Goal: Task Accomplishment & Management: Use online tool/utility

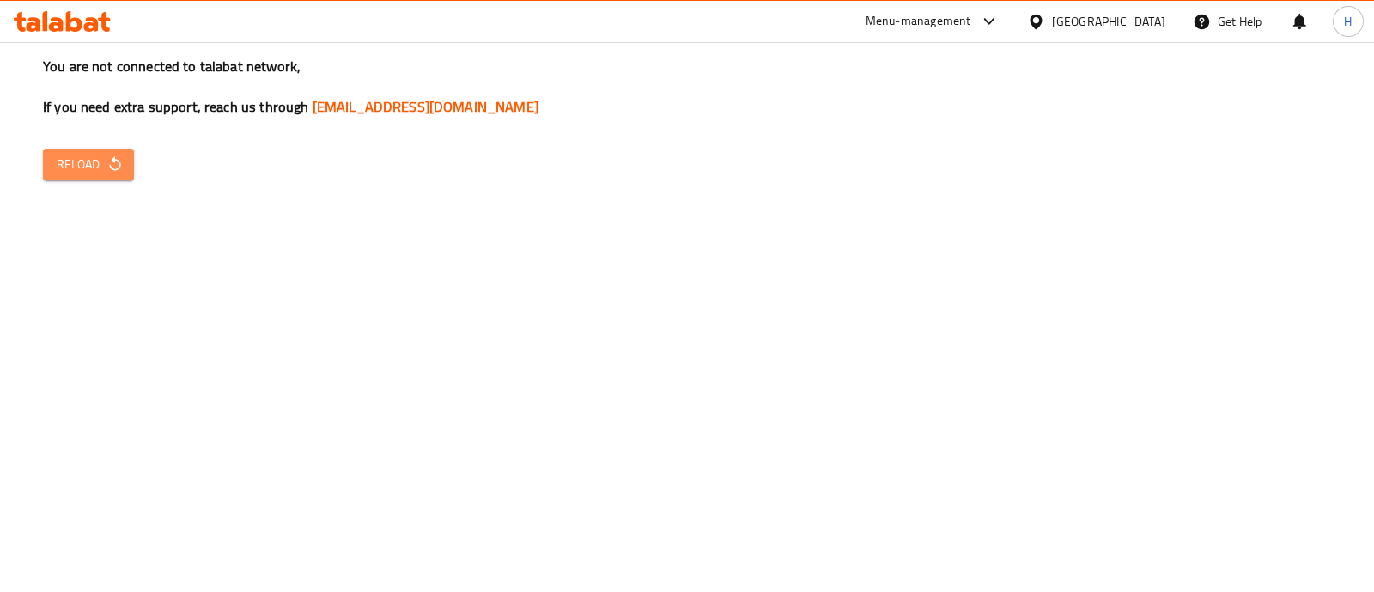
click at [100, 160] on span "Reload" at bounding box center [89, 164] width 64 height 21
click at [96, 174] on span "Reload" at bounding box center [89, 164] width 64 height 21
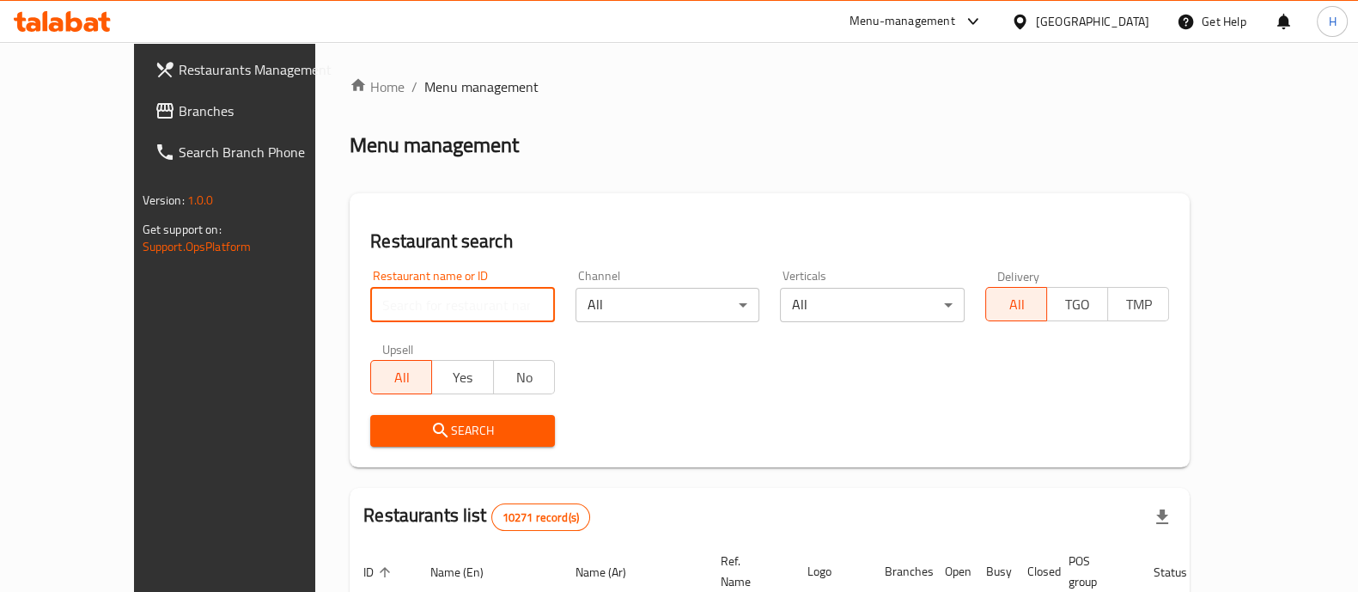
drag, startPoint x: 374, startPoint y: 298, endPoint x: 387, endPoint y: 360, distance: 63.0
click at [387, 360] on div "Restaurant name or ID Restaurant name or ID Channel All ​ Verticals All ​ Deliv…" at bounding box center [769, 358] width 819 height 198
click at [374, 307] on input "search" at bounding box center [462, 305] width 185 height 34
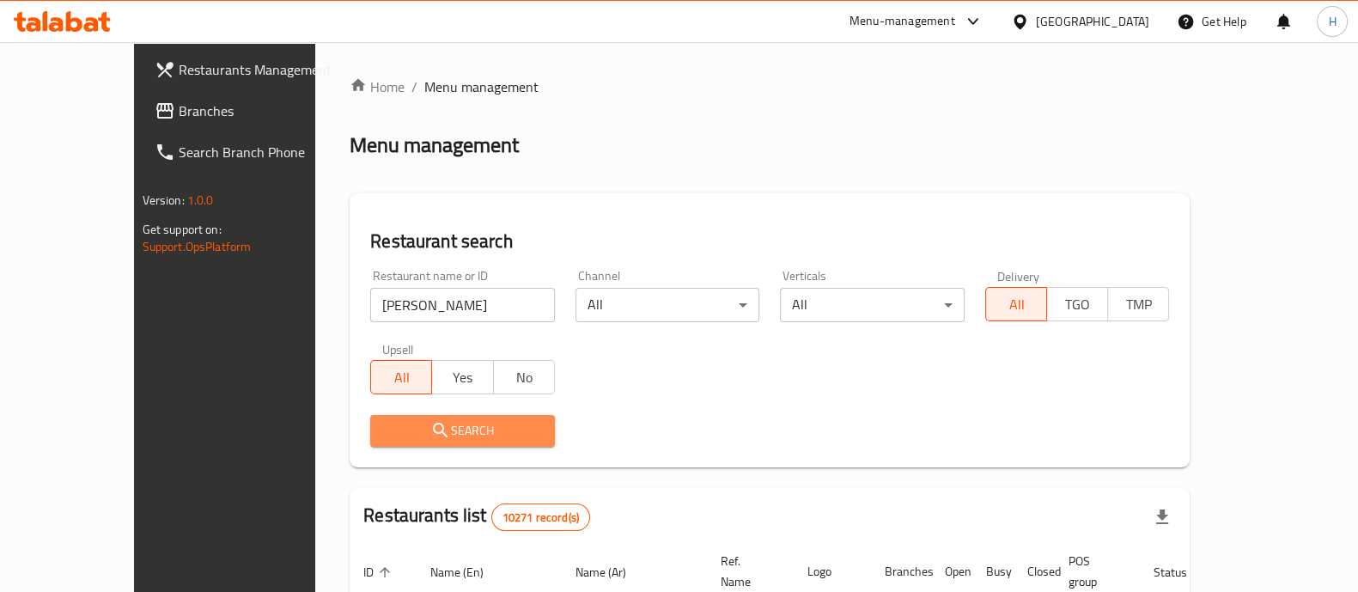
click at [430, 435] on icon "submit" at bounding box center [440, 430] width 21 height 21
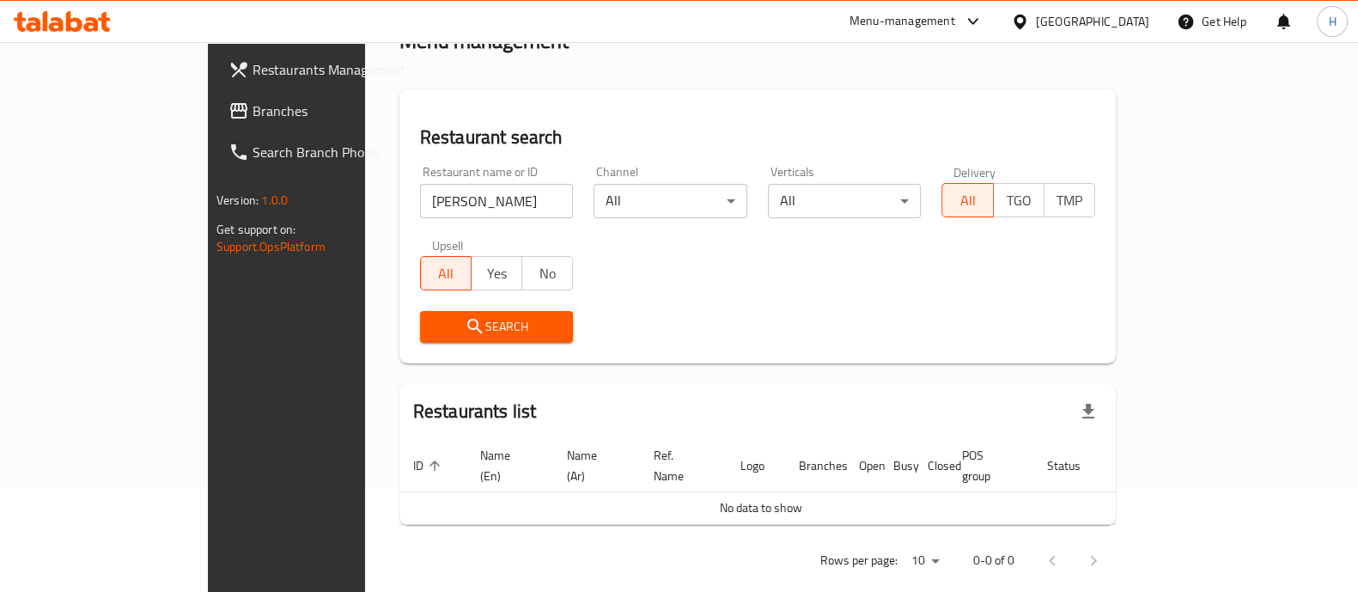
scroll to position [109, 0]
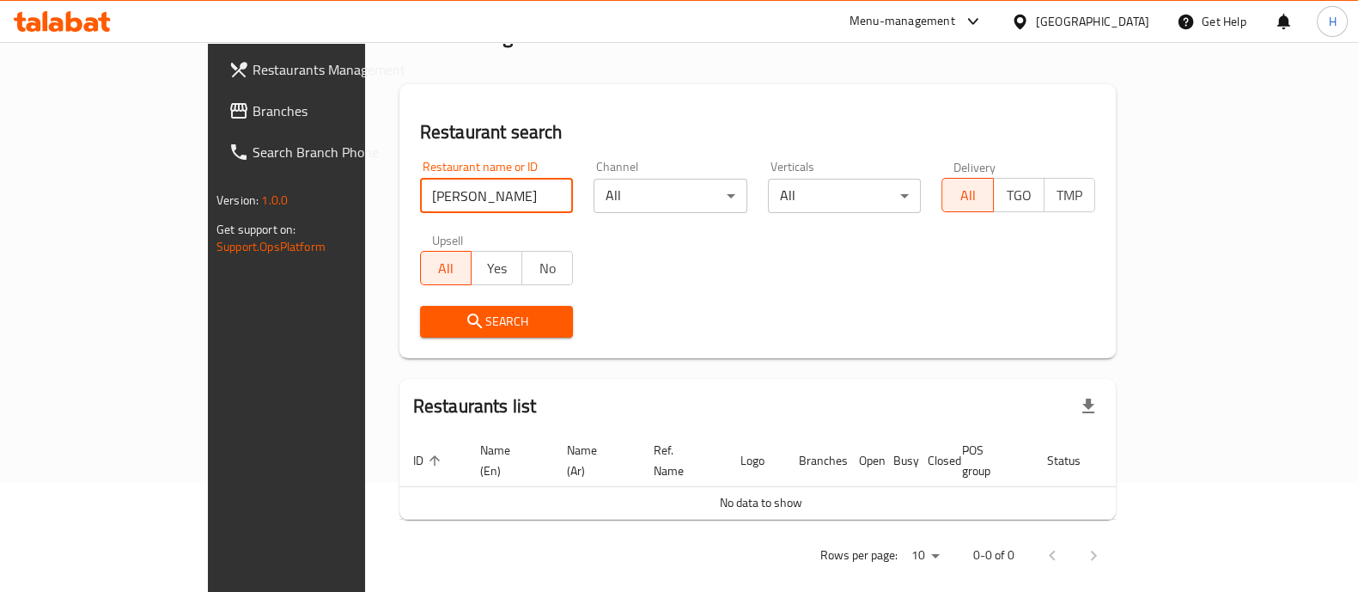
click at [423, 191] on input "[PERSON_NAME]" at bounding box center [497, 196] width 154 height 34
drag, startPoint x: 418, startPoint y: 200, endPoint x: 378, endPoint y: 227, distance: 48.4
click at [420, 198] on input "[PERSON_NAME]" at bounding box center [497, 196] width 154 height 34
type input "[PERSON_NAME]"
click button "Search" at bounding box center [497, 322] width 154 height 32
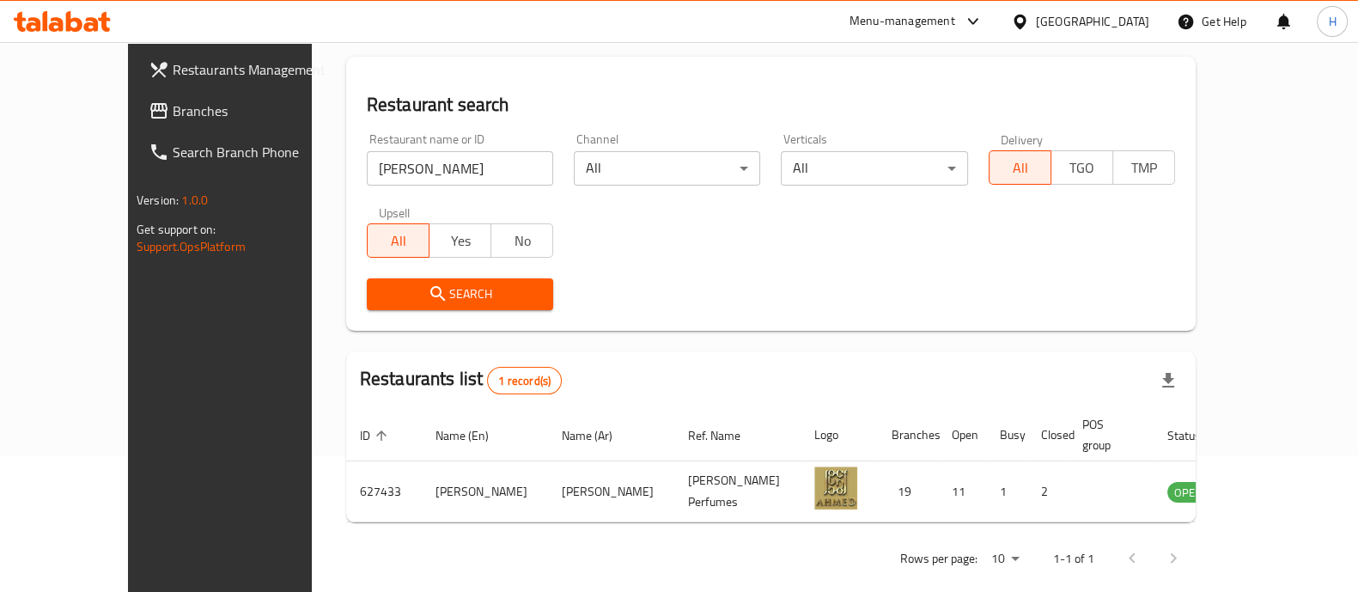
scroll to position [140, 0]
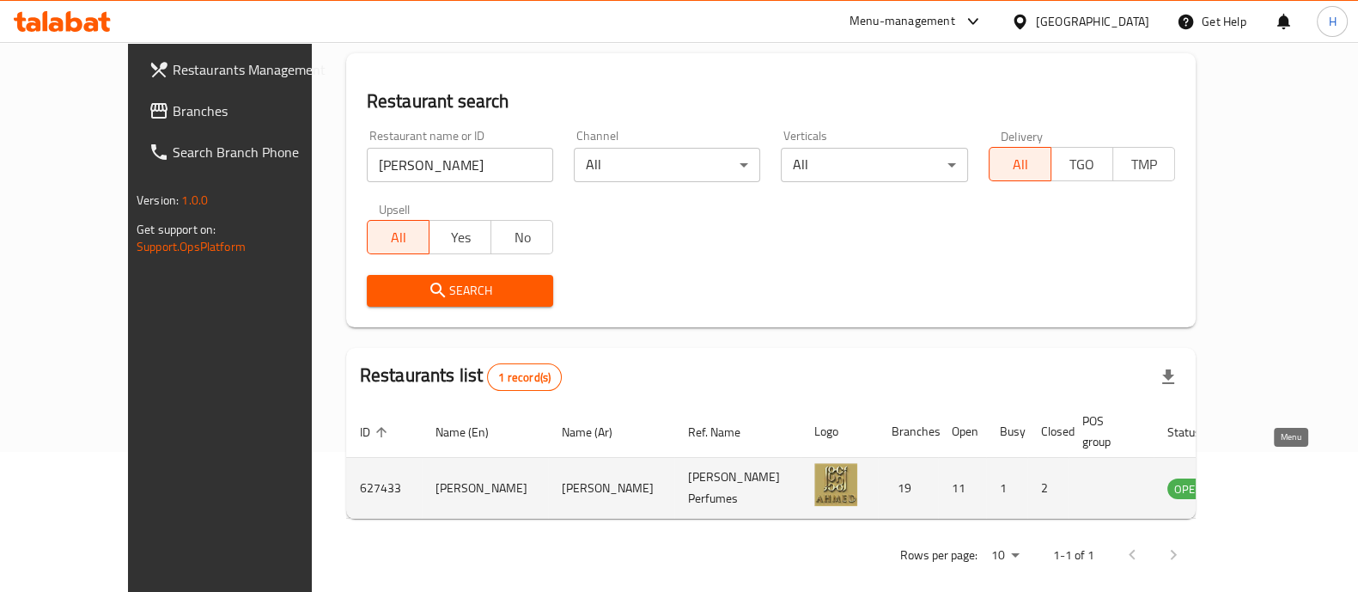
click at [1274, 478] on icon "enhanced table" at bounding box center [1267, 488] width 21 height 21
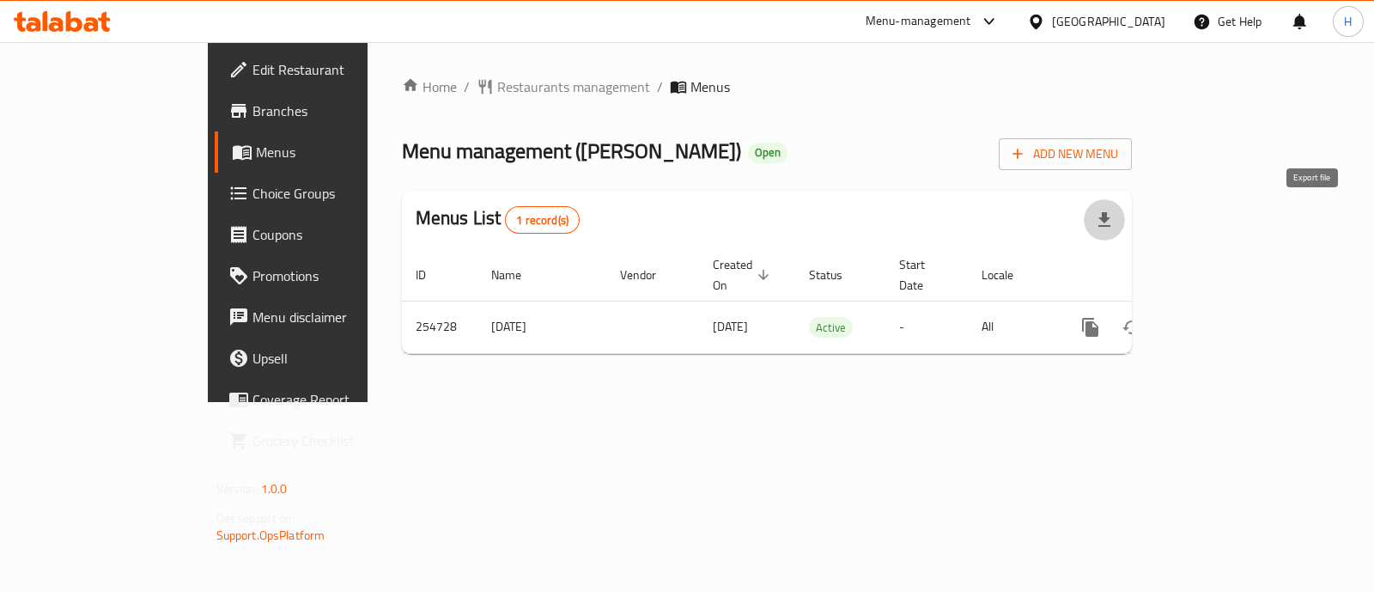
click at [1111, 218] on icon "button" at bounding box center [1105, 219] width 12 height 15
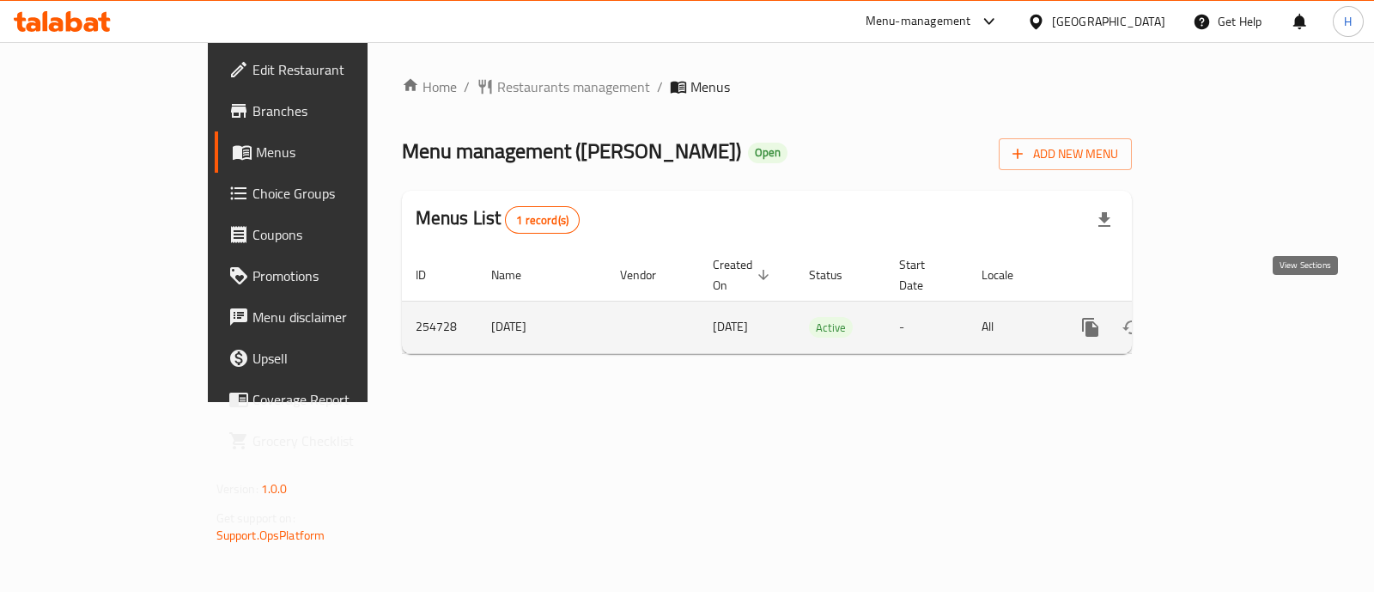
click at [1222, 320] on icon "enhanced table" at bounding box center [1214, 327] width 15 height 15
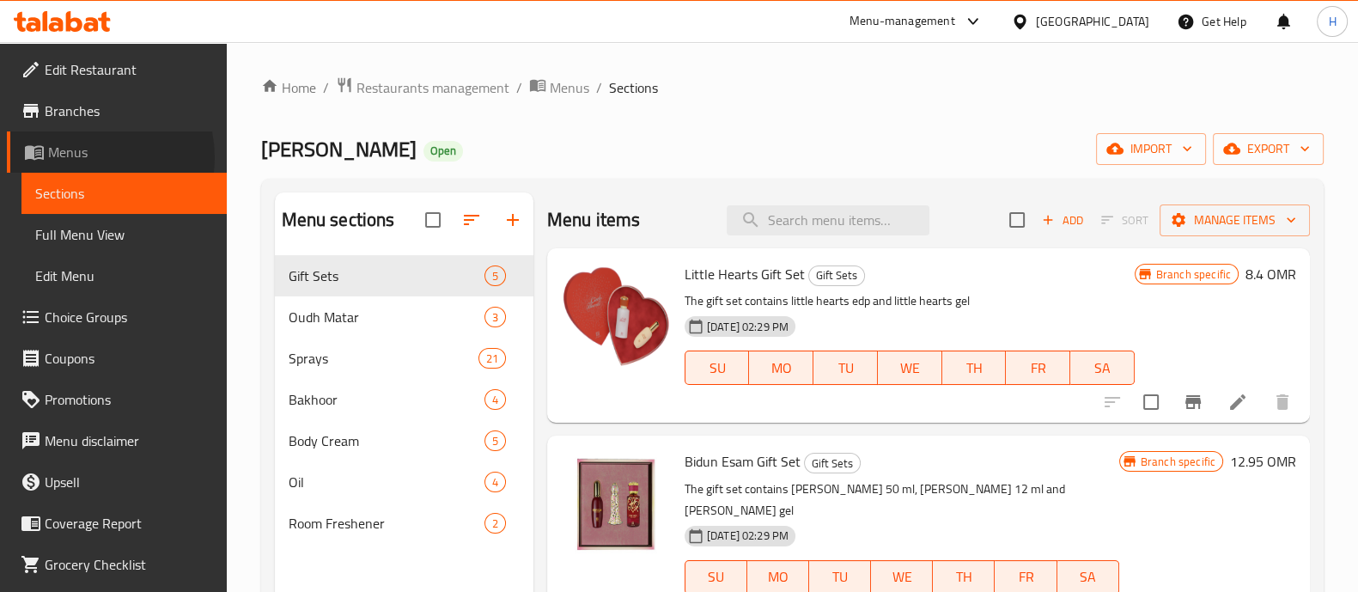
click at [86, 157] on span "Menus" at bounding box center [130, 152] width 165 height 21
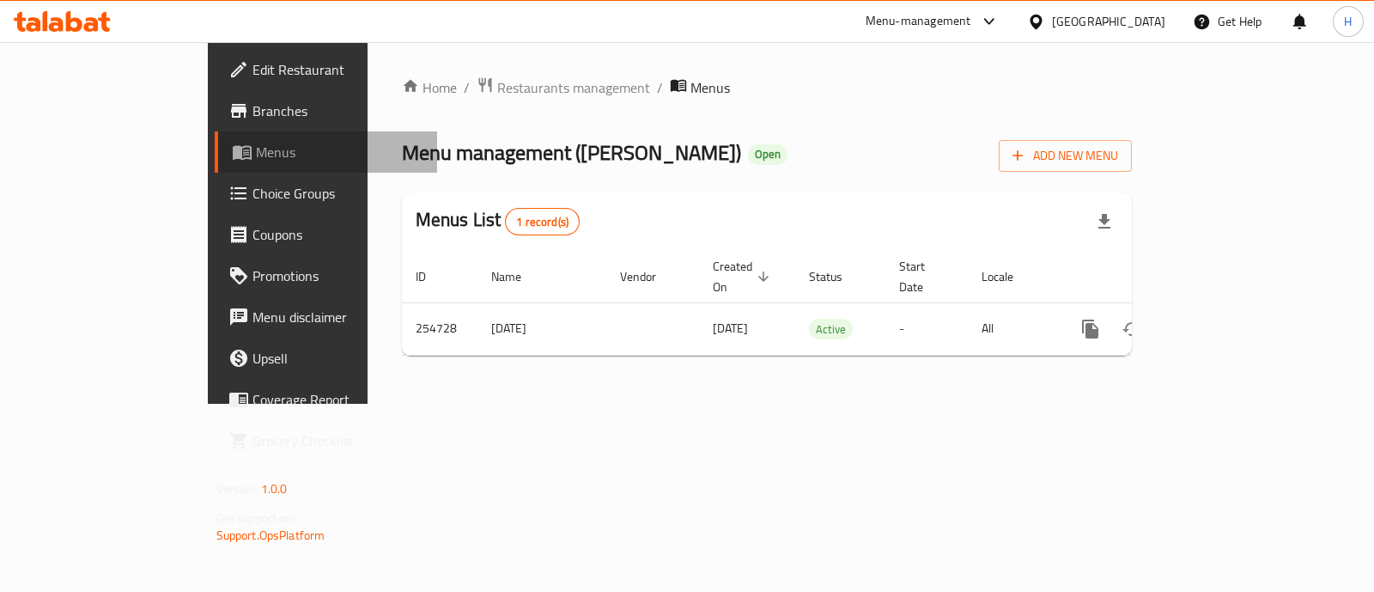
click at [256, 160] on span "Menus" at bounding box center [339, 152] width 167 height 21
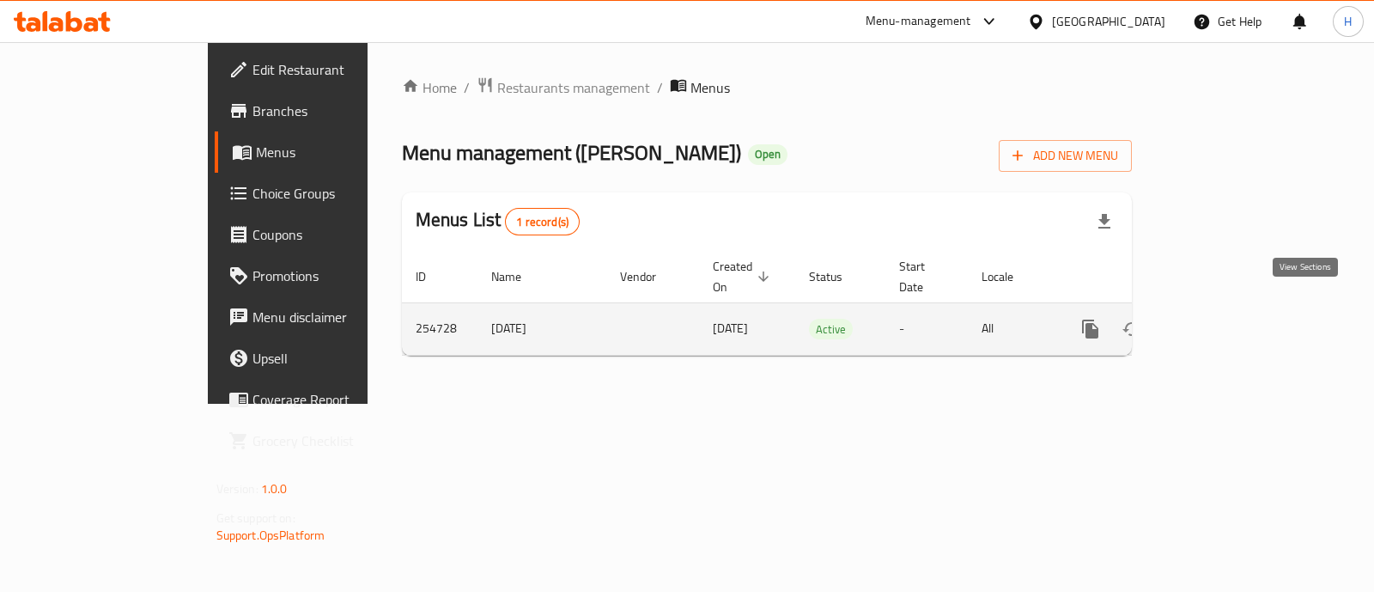
click at [1222, 321] on icon "enhanced table" at bounding box center [1214, 328] width 15 height 15
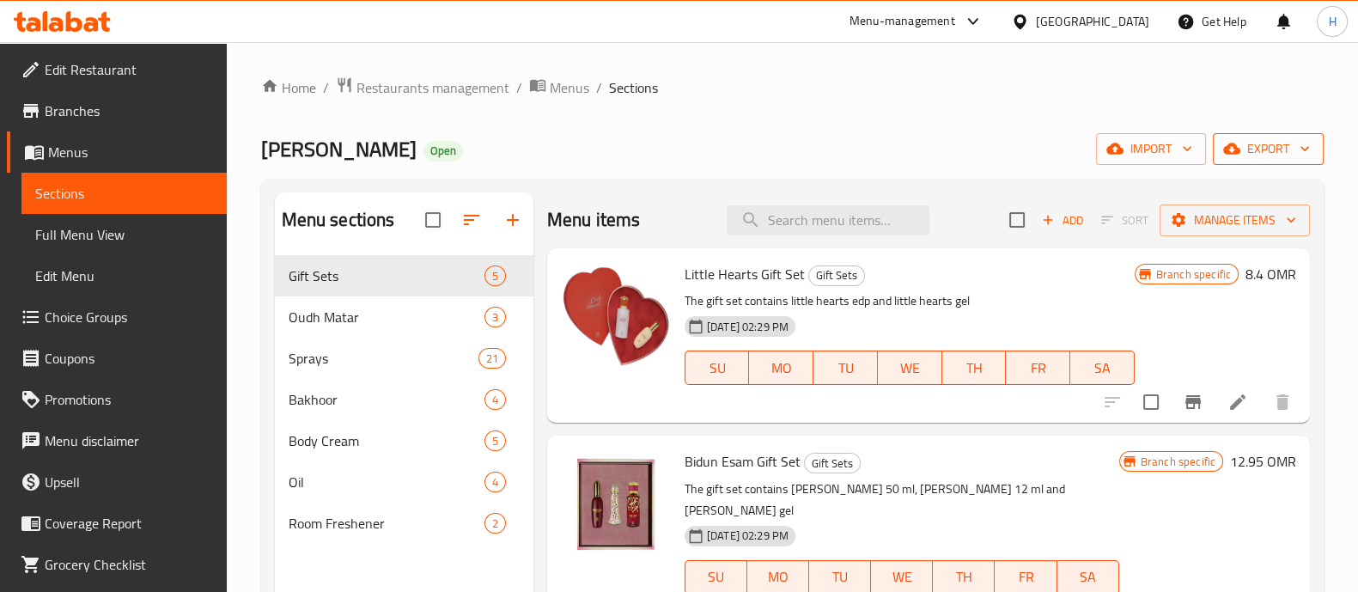
click at [1250, 153] on span "export" at bounding box center [1268, 148] width 83 height 21
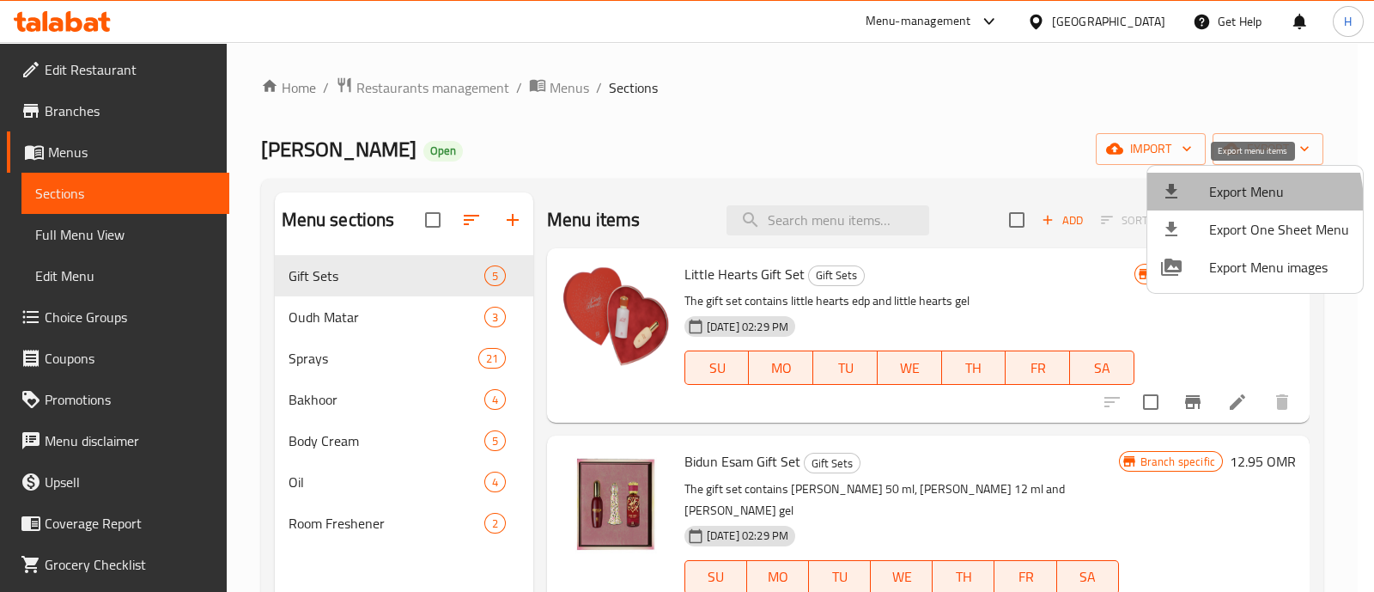
click at [1228, 204] on li "Export Menu" at bounding box center [1256, 192] width 216 height 38
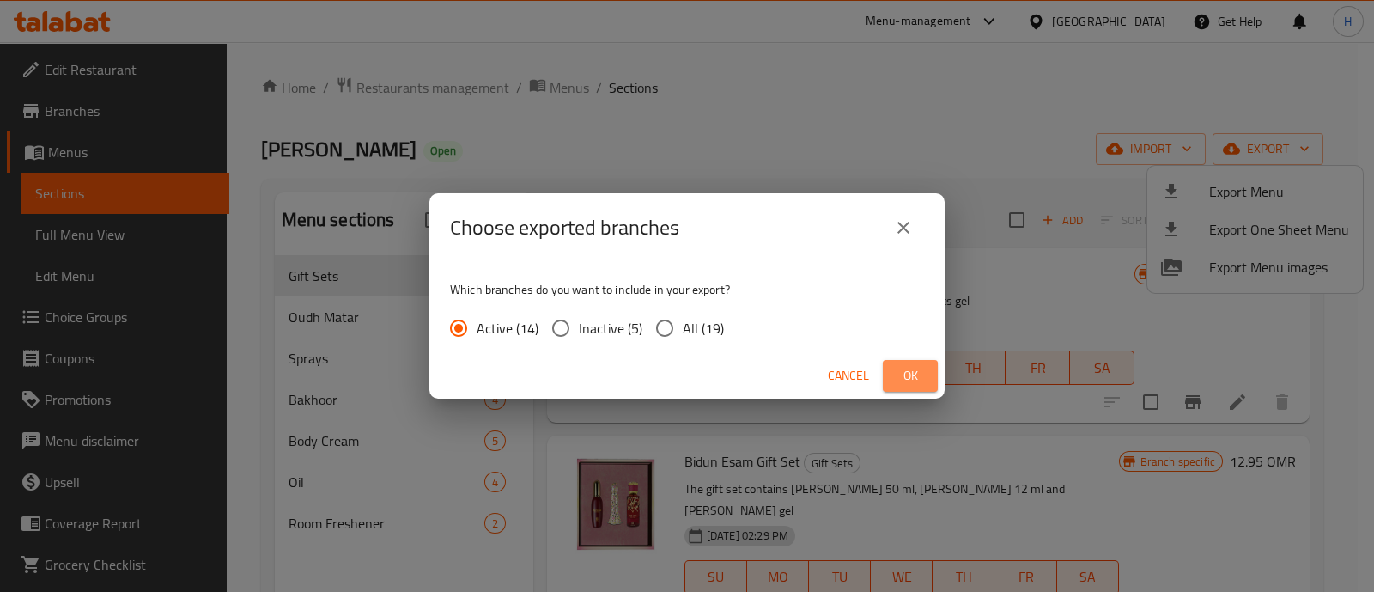
click at [898, 374] on span "Ok" at bounding box center [910, 375] width 27 height 21
